Goal: Information Seeking & Learning: Learn about a topic

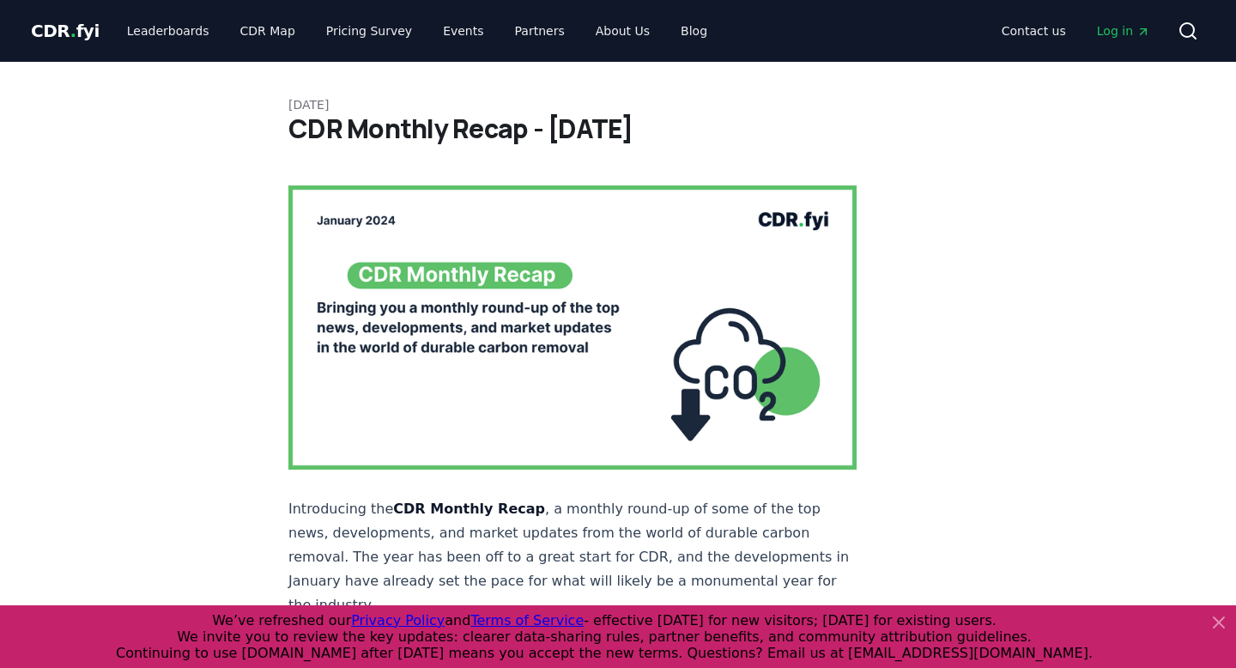
click at [70, 26] on span "." at bounding box center [73, 31] width 6 height 21
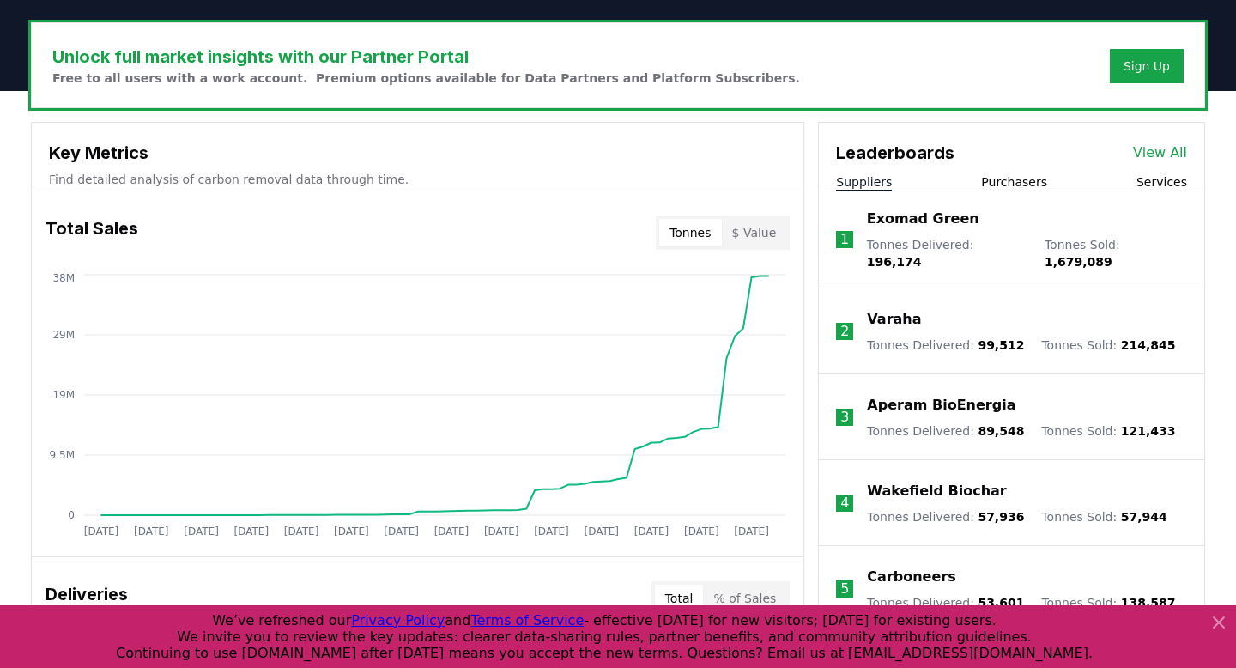
scroll to position [15, 0]
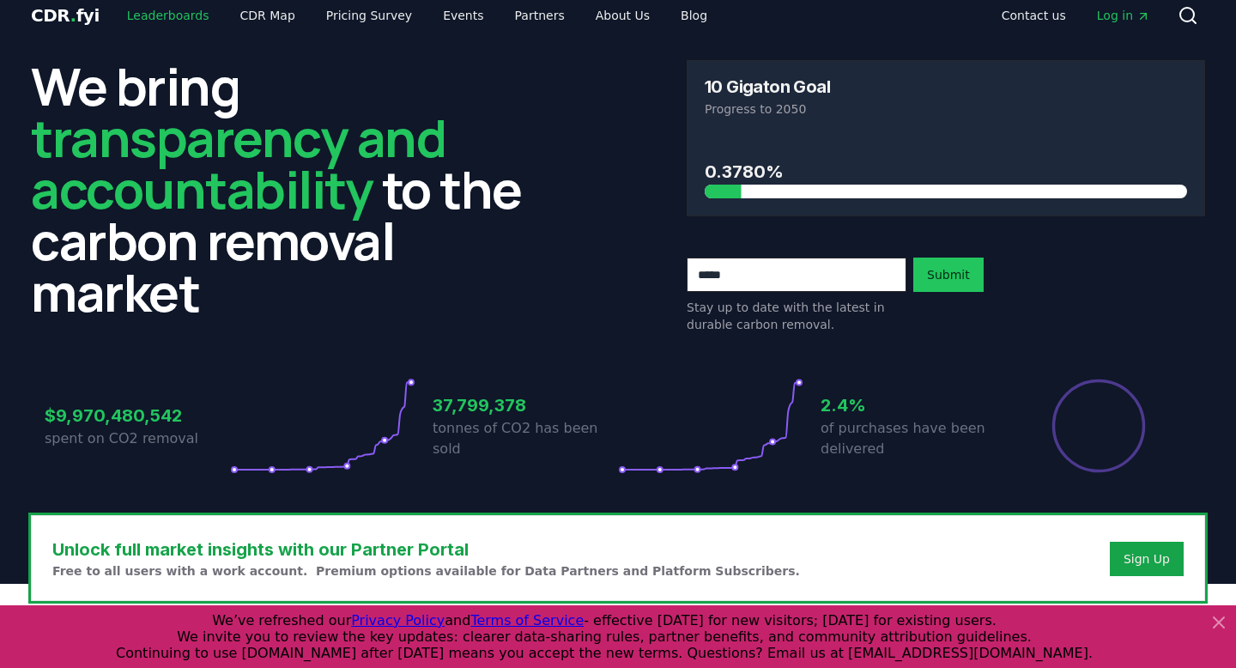
click at [176, 11] on link "Leaderboards" at bounding box center [168, 15] width 110 height 31
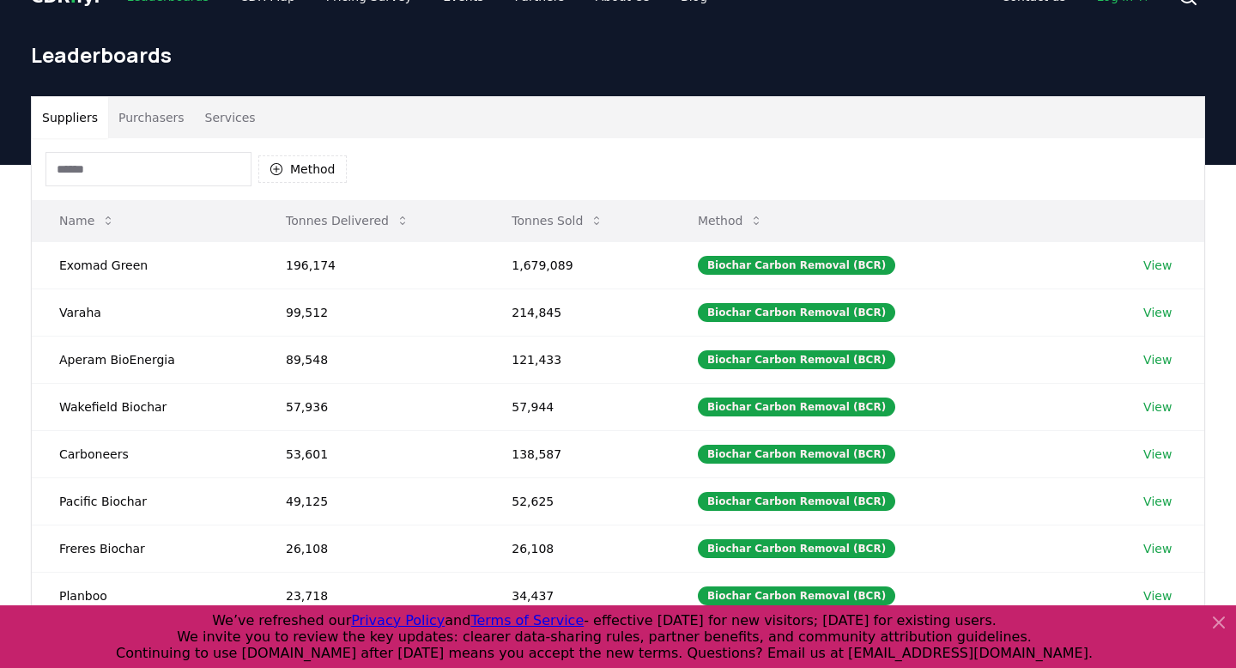
scroll to position [38, 0]
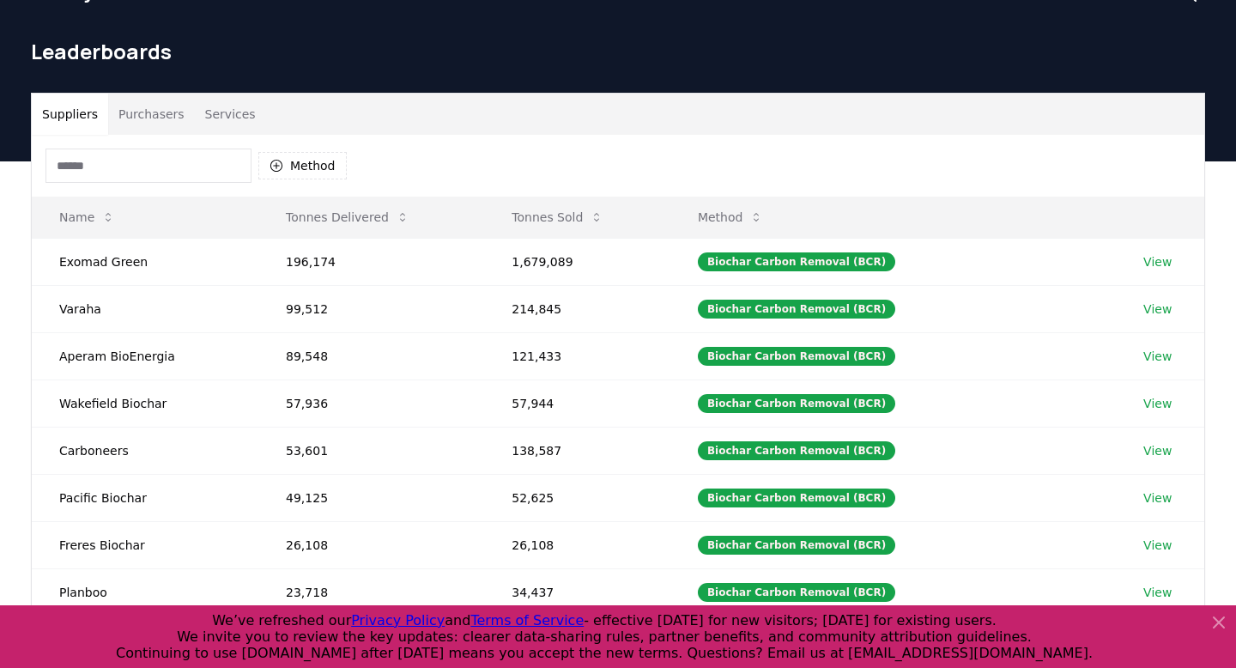
click at [169, 113] on button "Purchasers" at bounding box center [151, 114] width 87 height 41
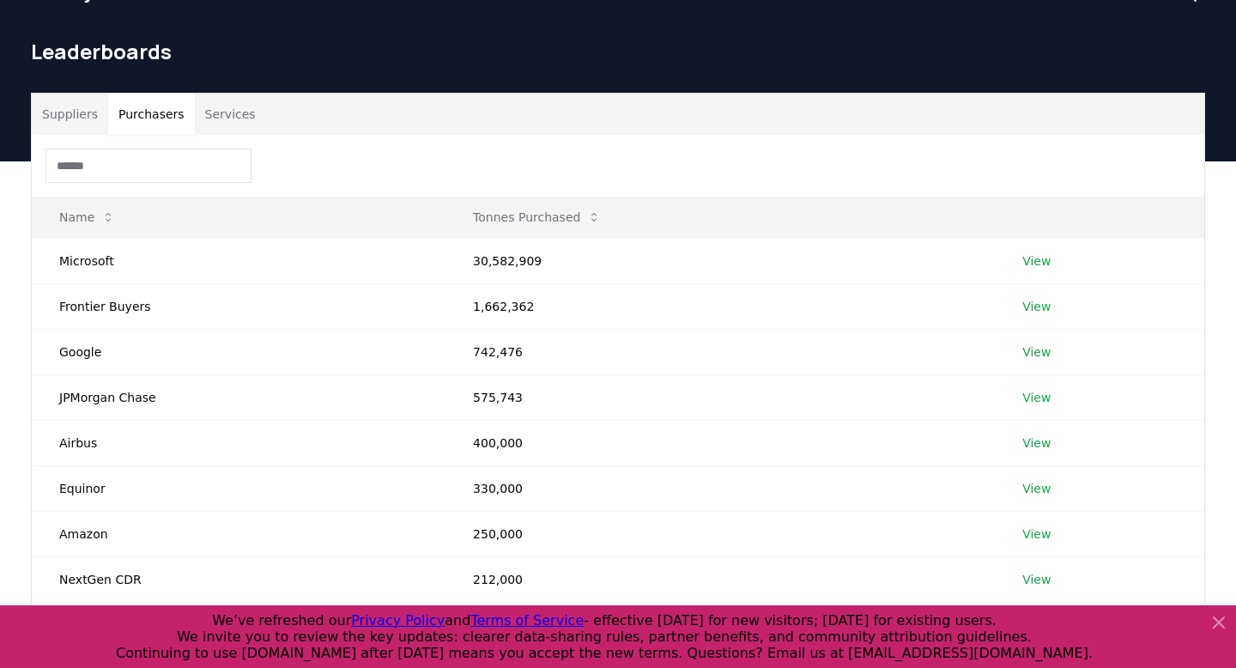
click at [100, 115] on button "Suppliers" at bounding box center [70, 114] width 76 height 41
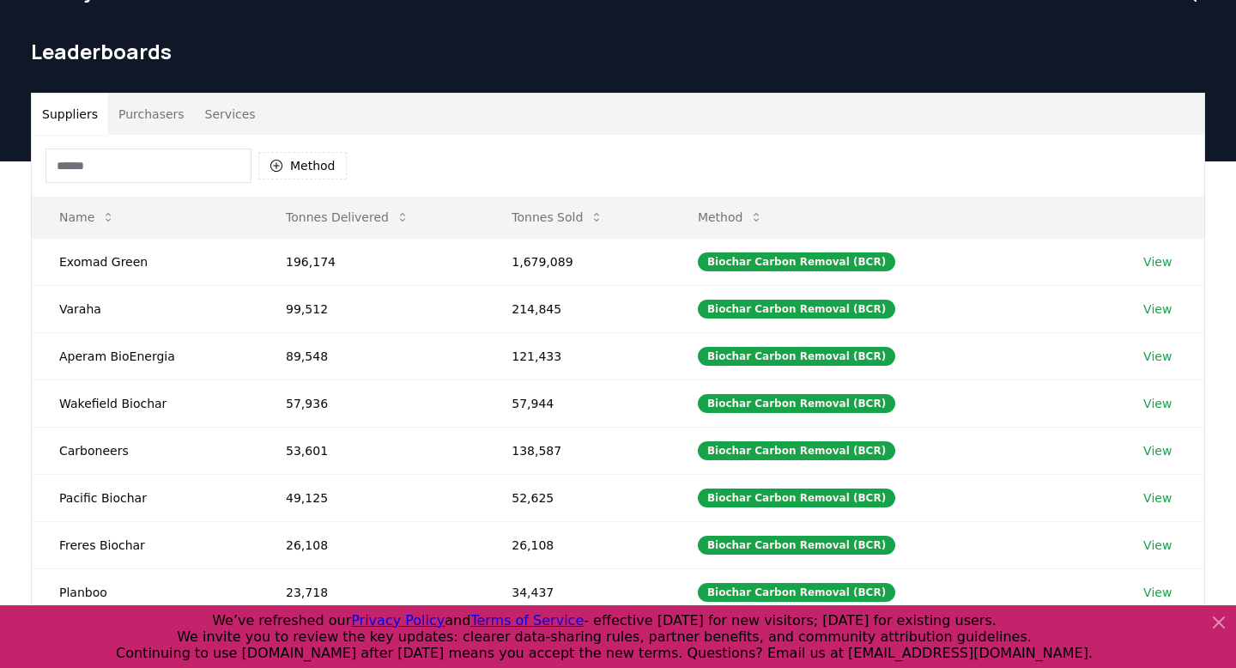
click at [215, 111] on button "Services" at bounding box center [230, 114] width 71 height 41
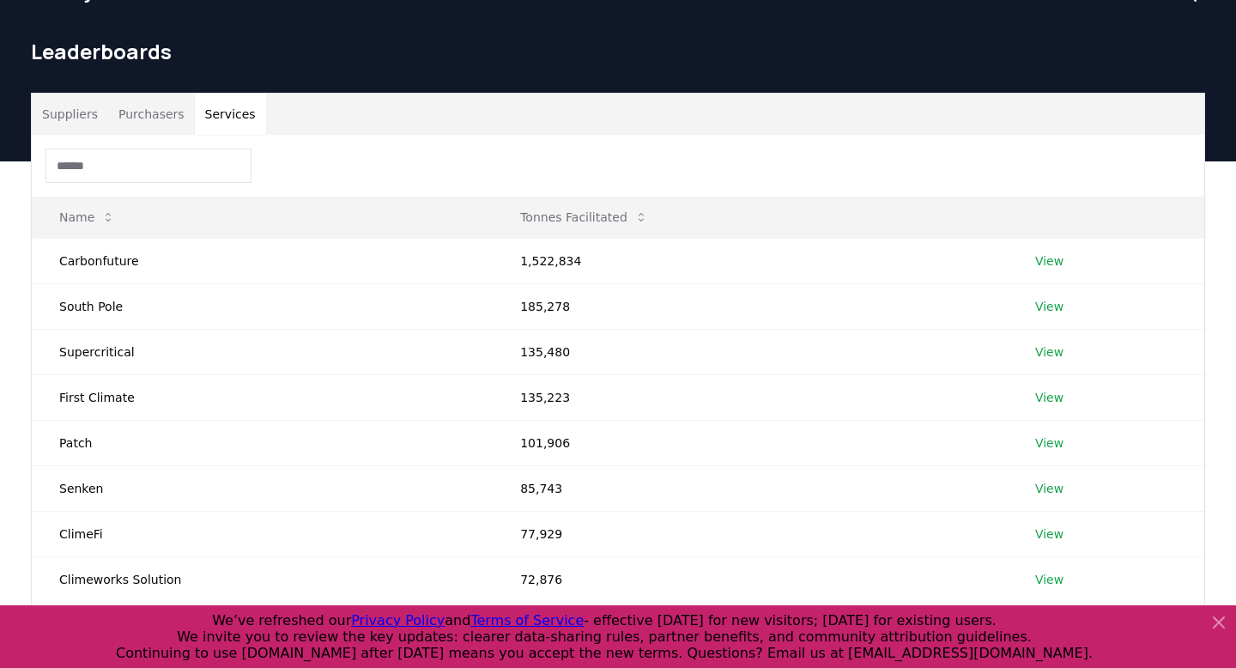
scroll to position [0, 0]
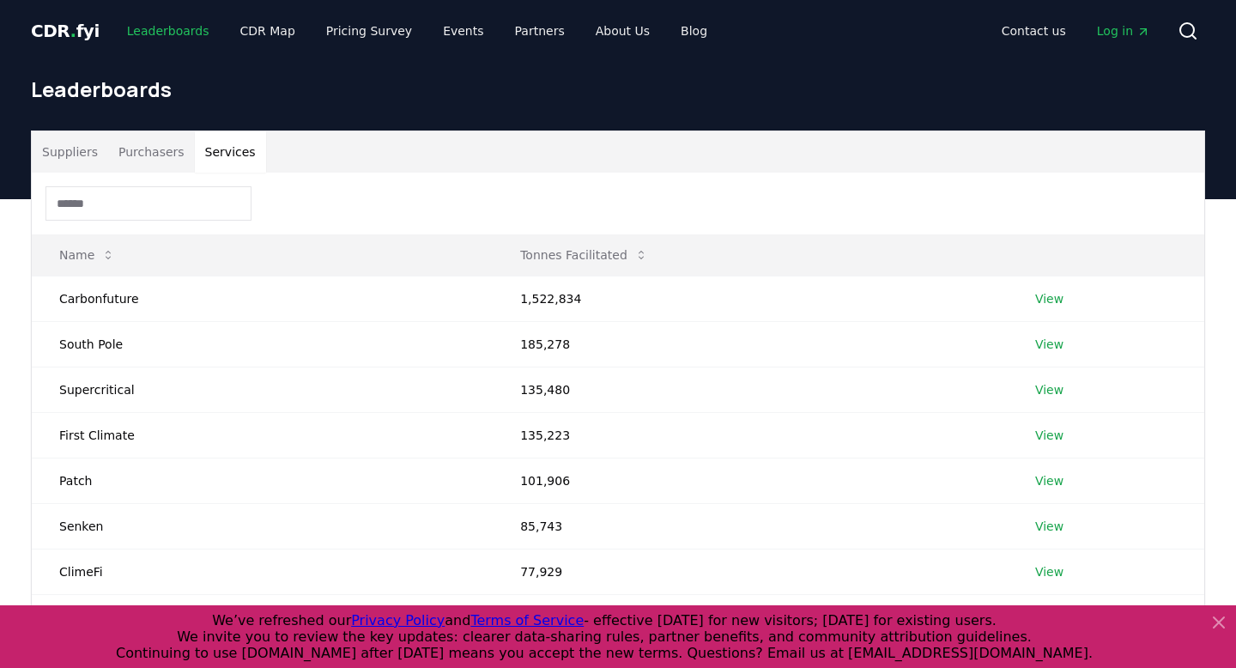
click at [148, 28] on link "Leaderboards" at bounding box center [168, 30] width 110 height 31
click at [80, 28] on span "CDR . fyi" at bounding box center [65, 31] width 69 height 21
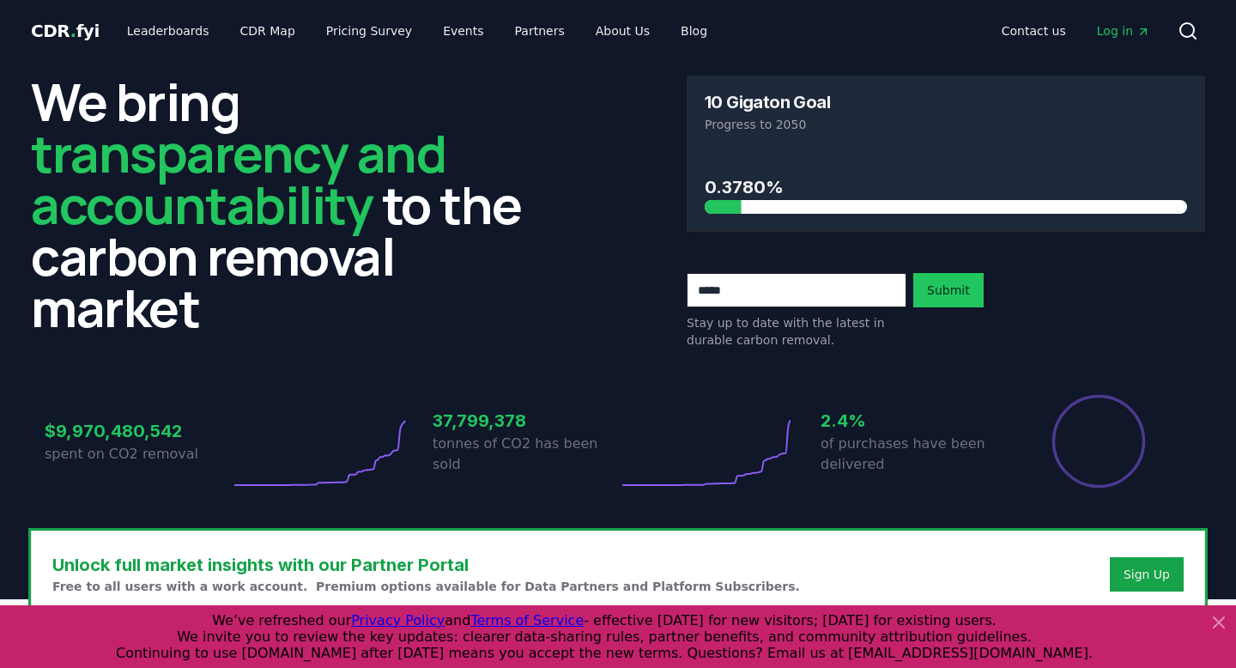
click at [63, 29] on span "CDR . fyi" at bounding box center [65, 31] width 69 height 21
click at [363, 34] on link "Pricing Survey" at bounding box center [368, 30] width 113 height 31
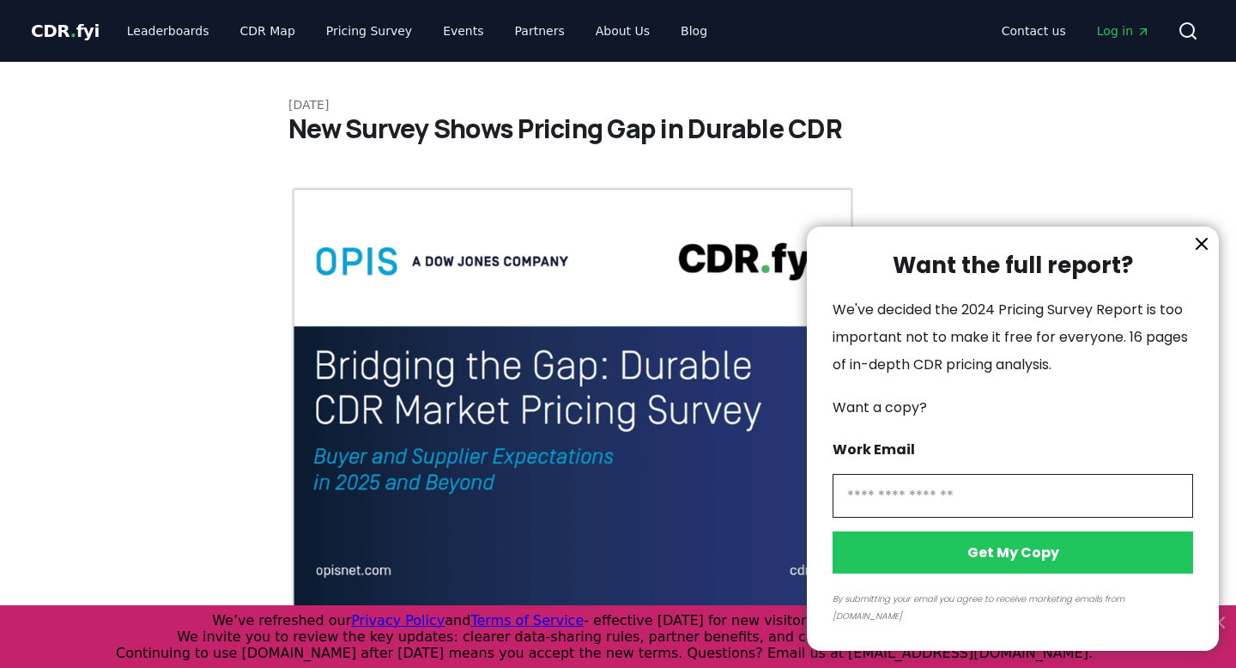
click at [599, 33] on div at bounding box center [618, 334] width 1236 height 668
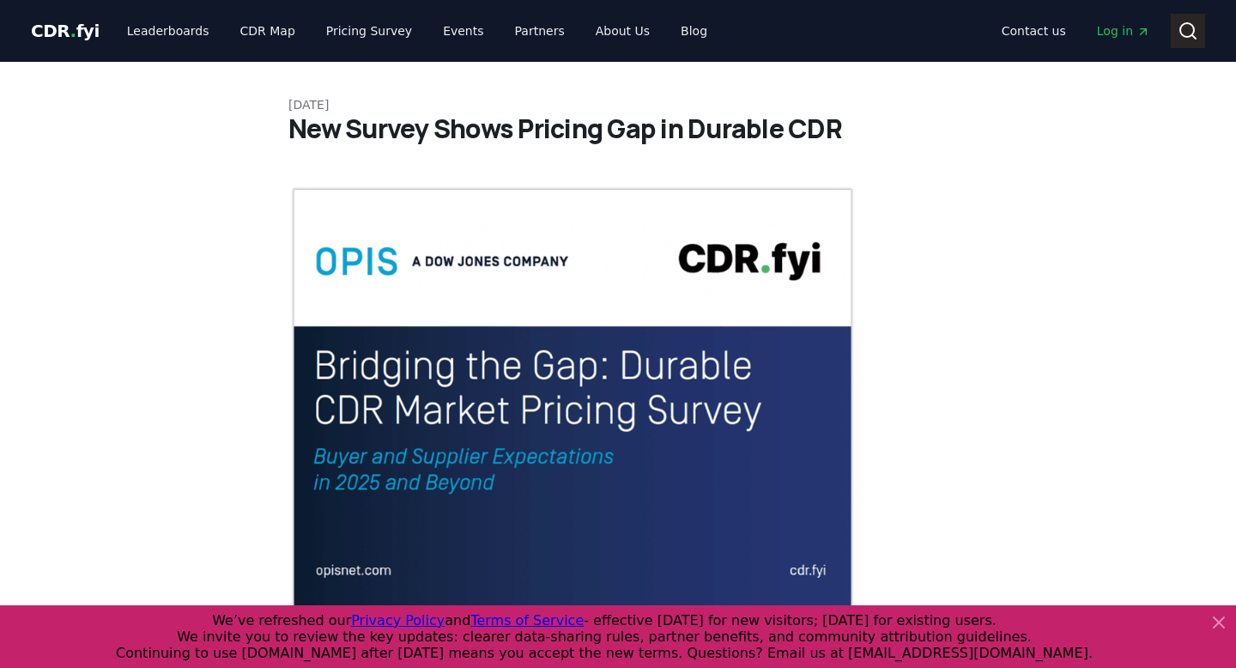
click at [1182, 27] on icon at bounding box center [1188, 31] width 21 height 21
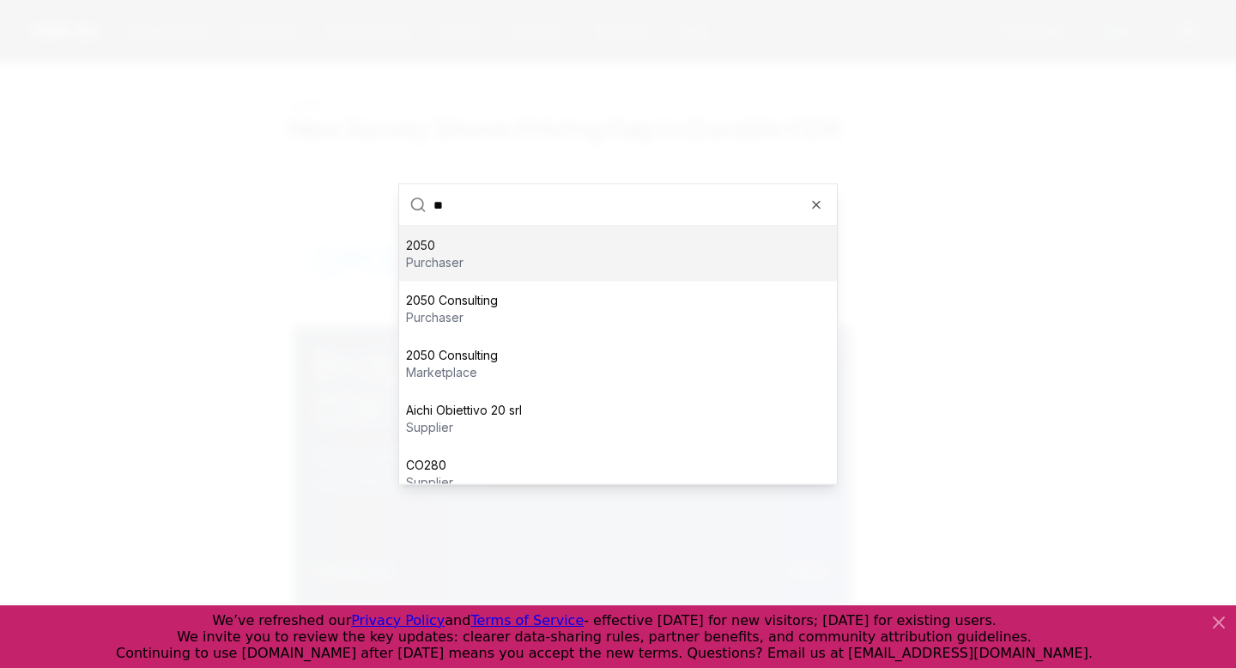
type input "*"
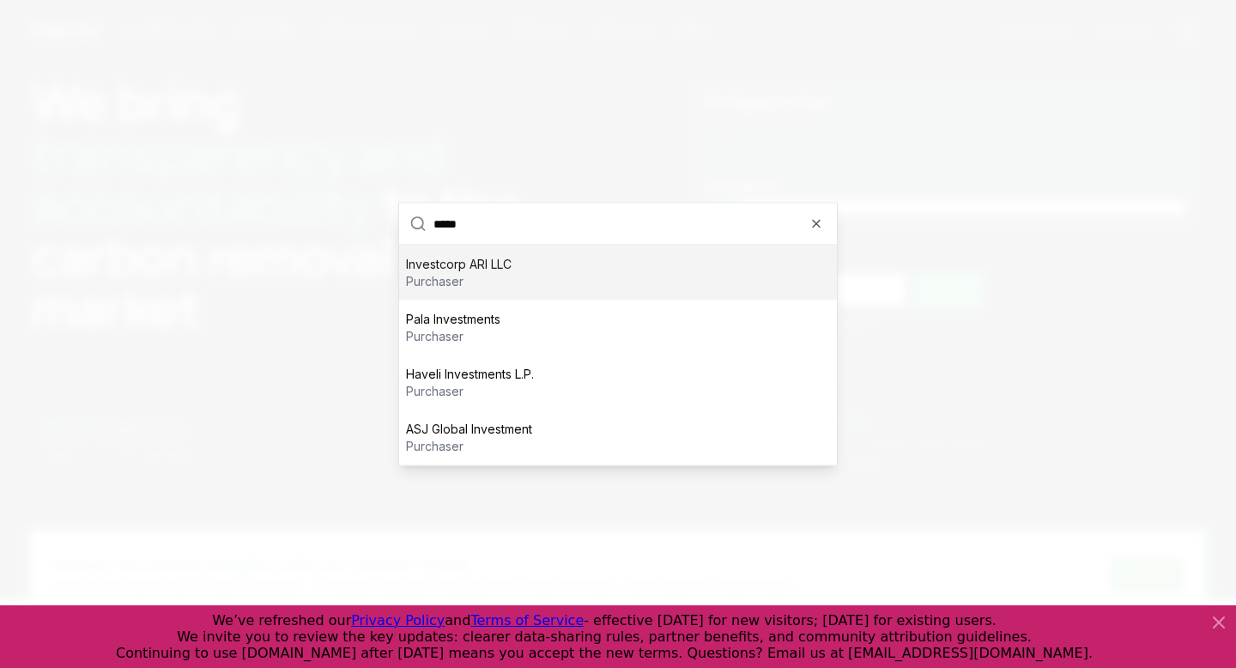
type input "*****"
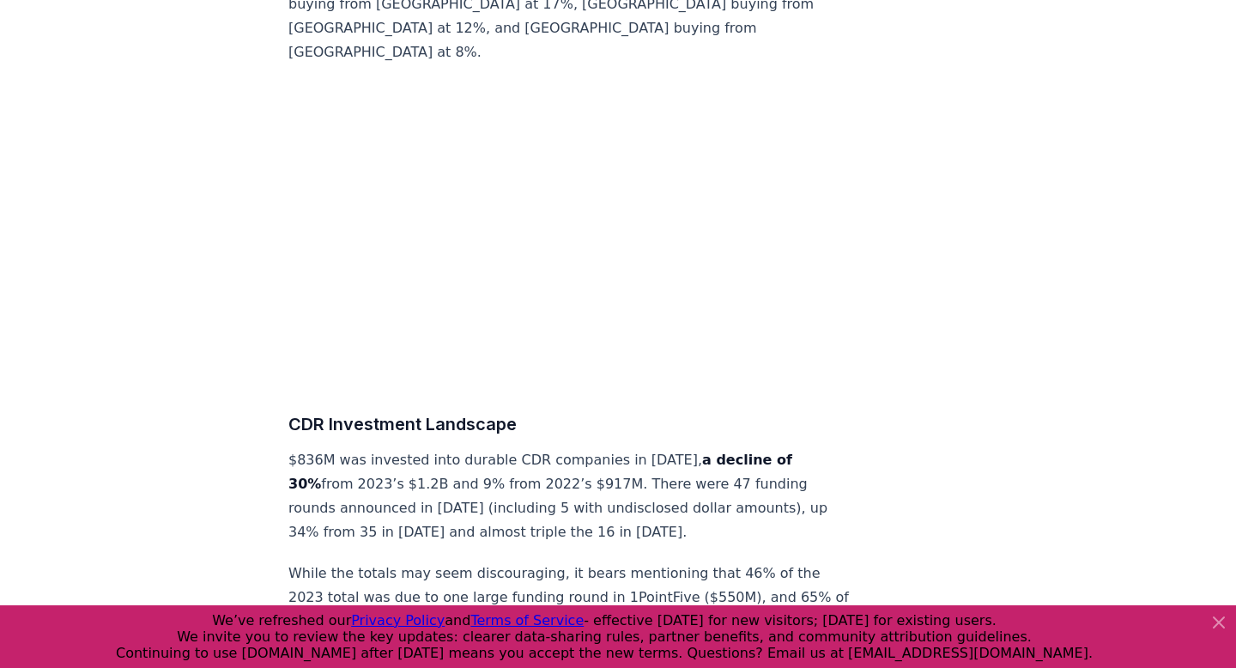
scroll to position [16026, 0]
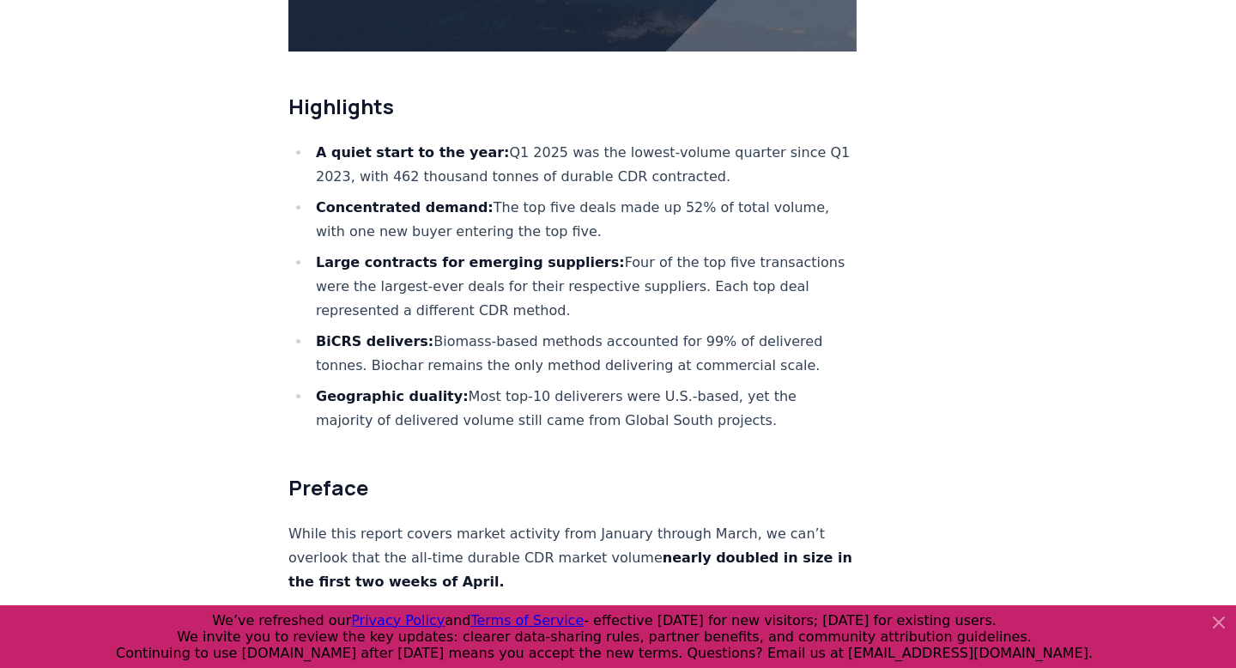
scroll to position [600, 0]
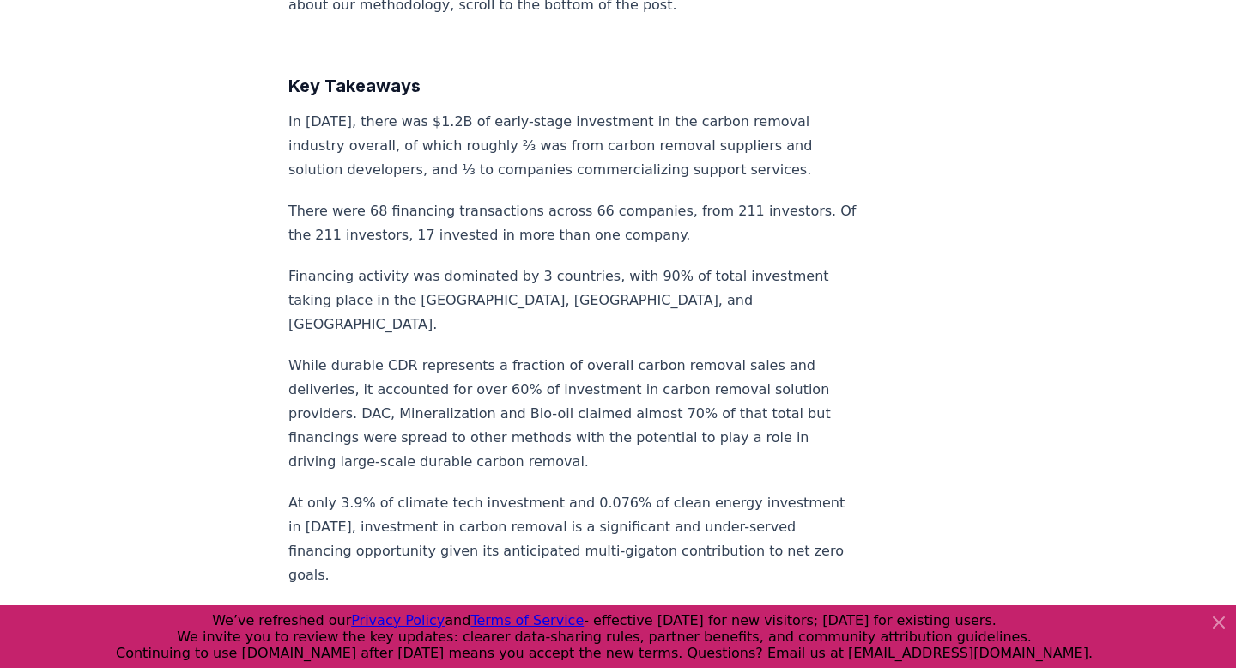
scroll to position [1041, 0]
